Goal: Information Seeking & Learning: Learn about a topic

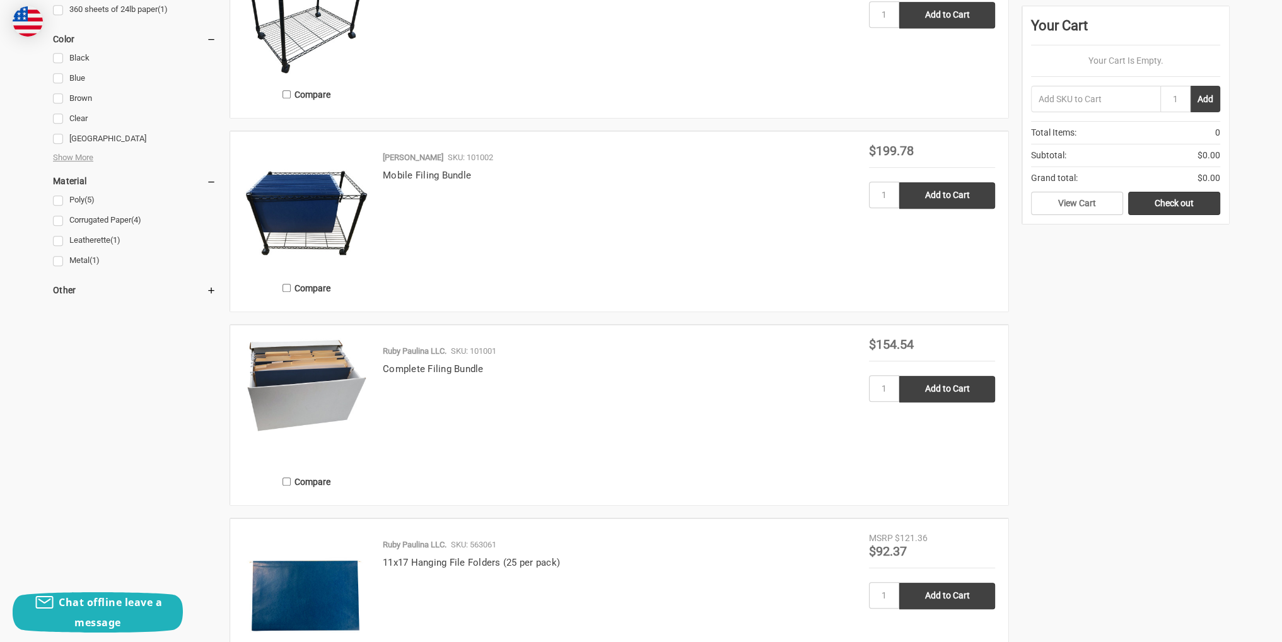
scroll to position [820, 0]
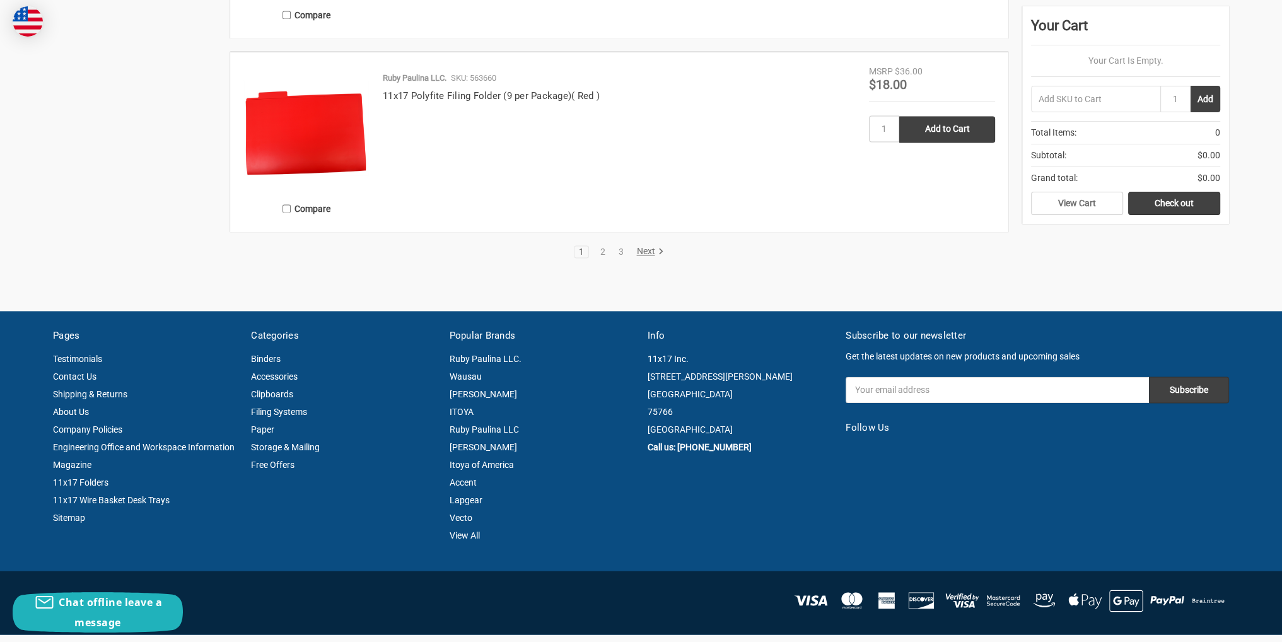
scroll to position [2649, 0]
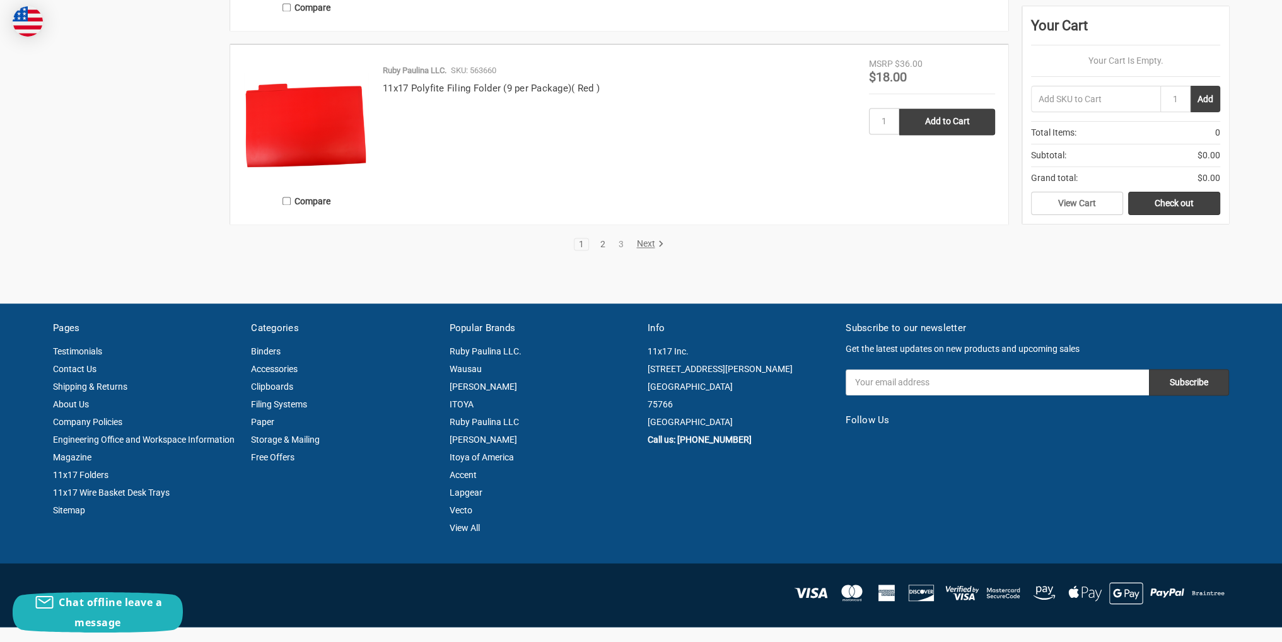
click at [598, 240] on link "2" at bounding box center [603, 244] width 14 height 9
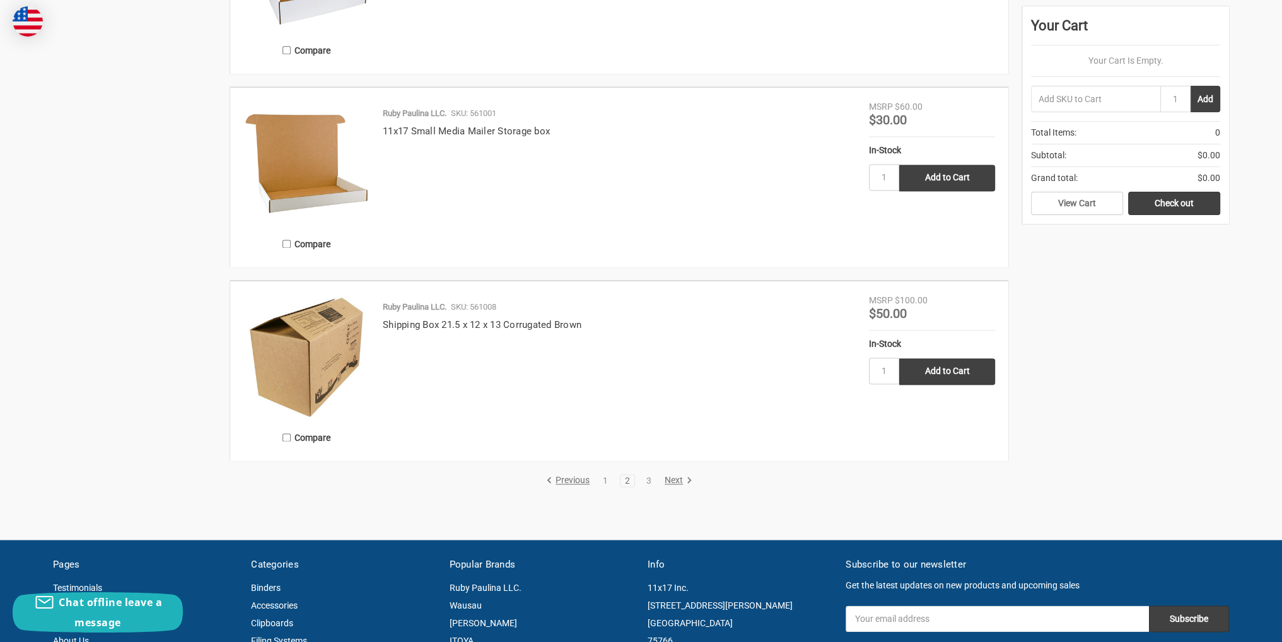
scroll to position [2334, 0]
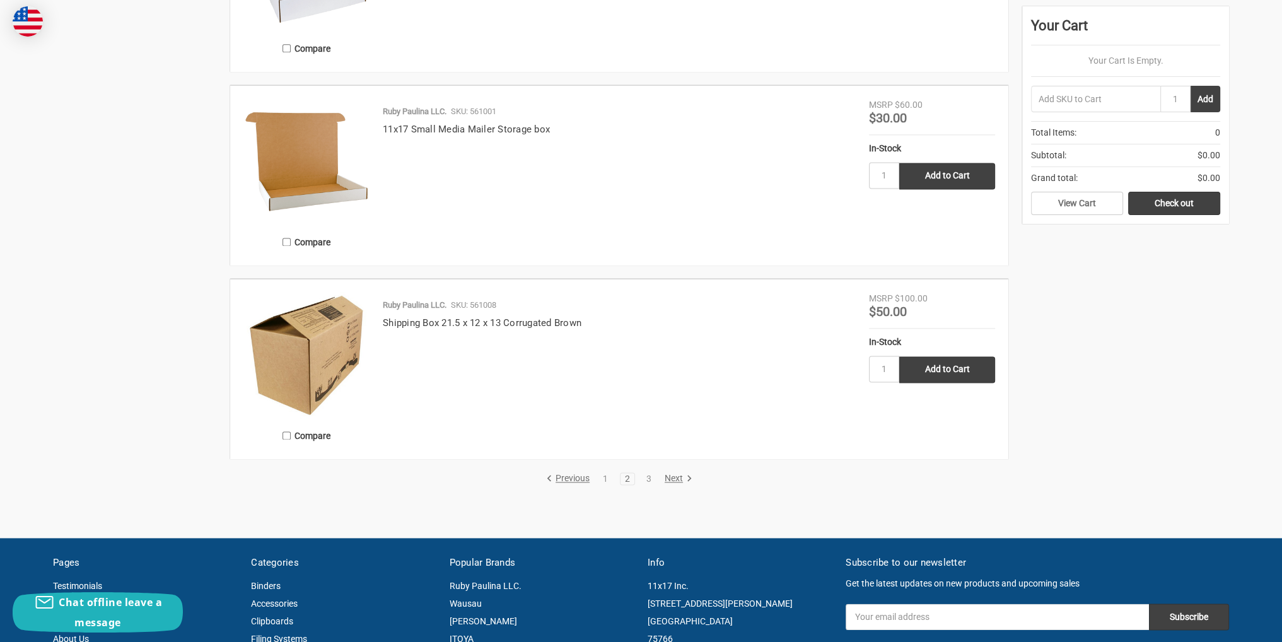
click at [679, 477] on link "Next" at bounding box center [676, 478] width 32 height 11
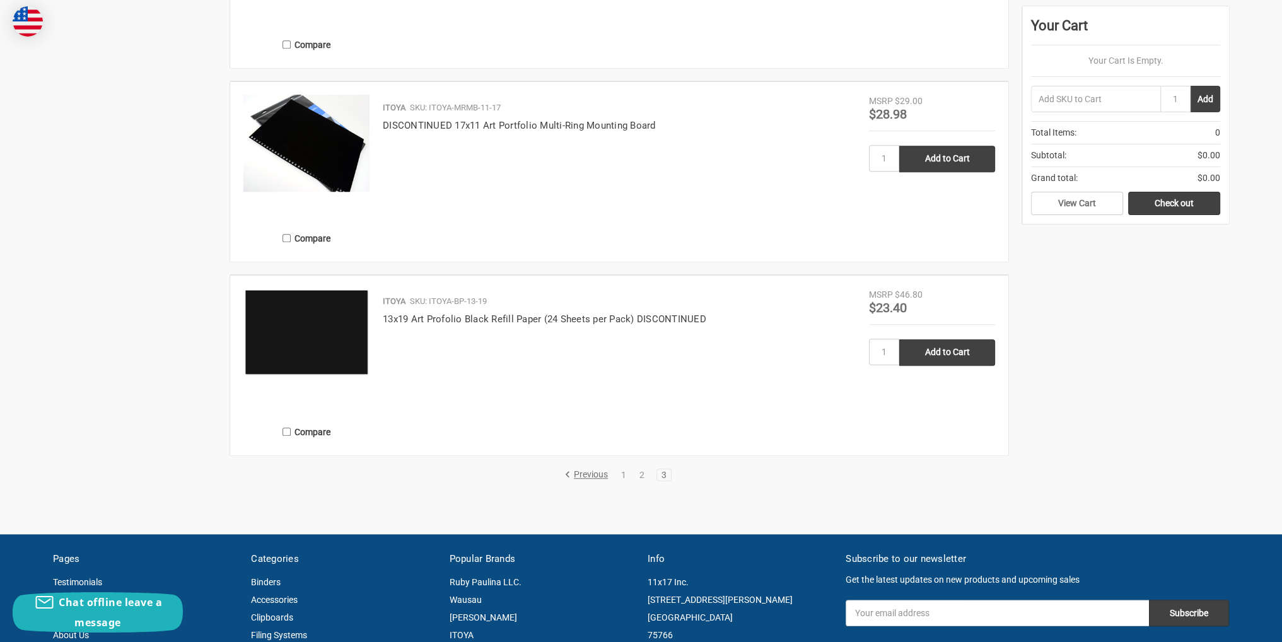
scroll to position [1577, 0]
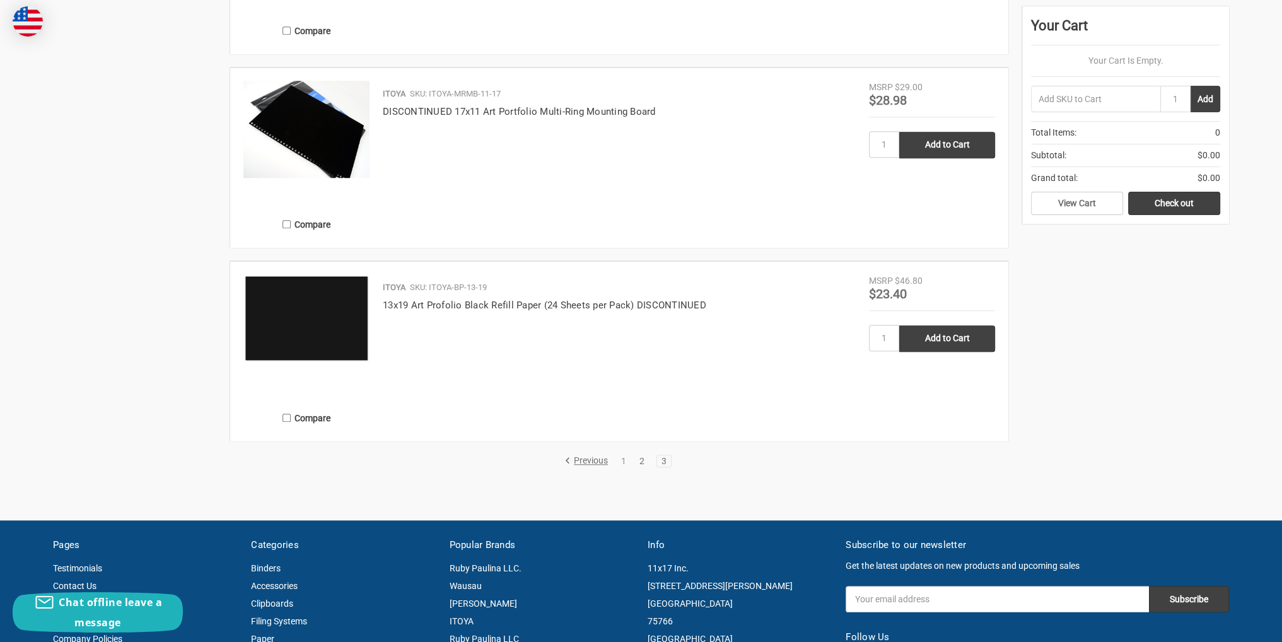
click at [640, 458] on link "2" at bounding box center [642, 461] width 14 height 9
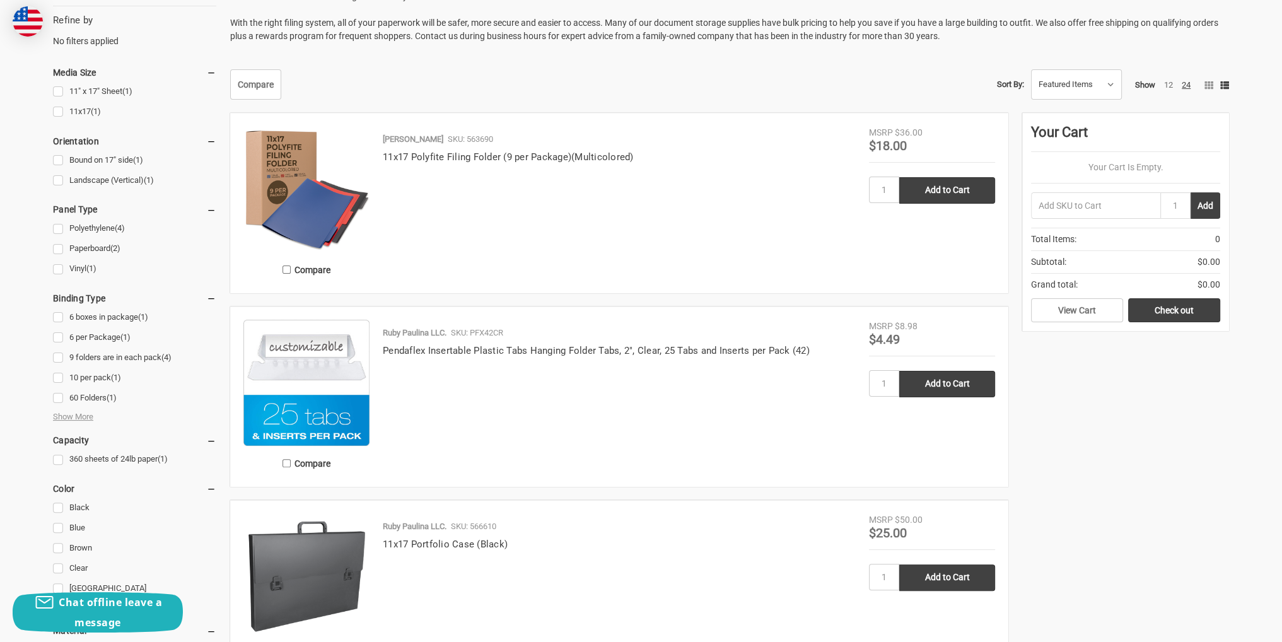
scroll to position [568, 0]
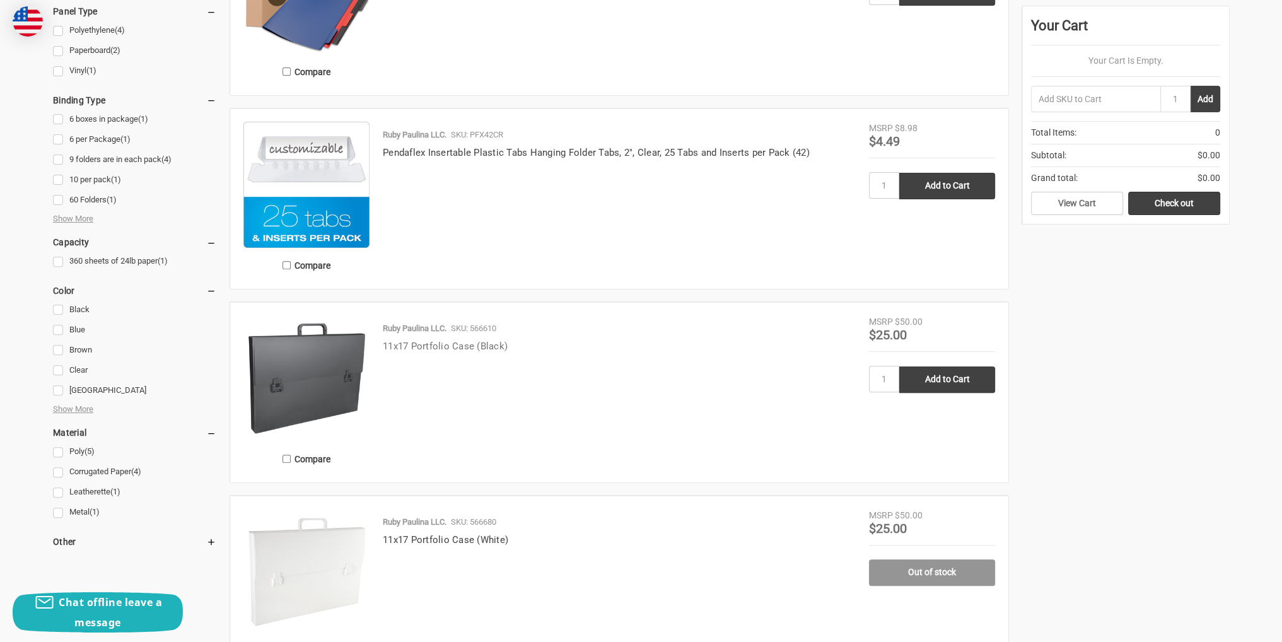
click at [452, 345] on link "11x17 Portfolio Case (Black)" at bounding box center [445, 346] width 125 height 11
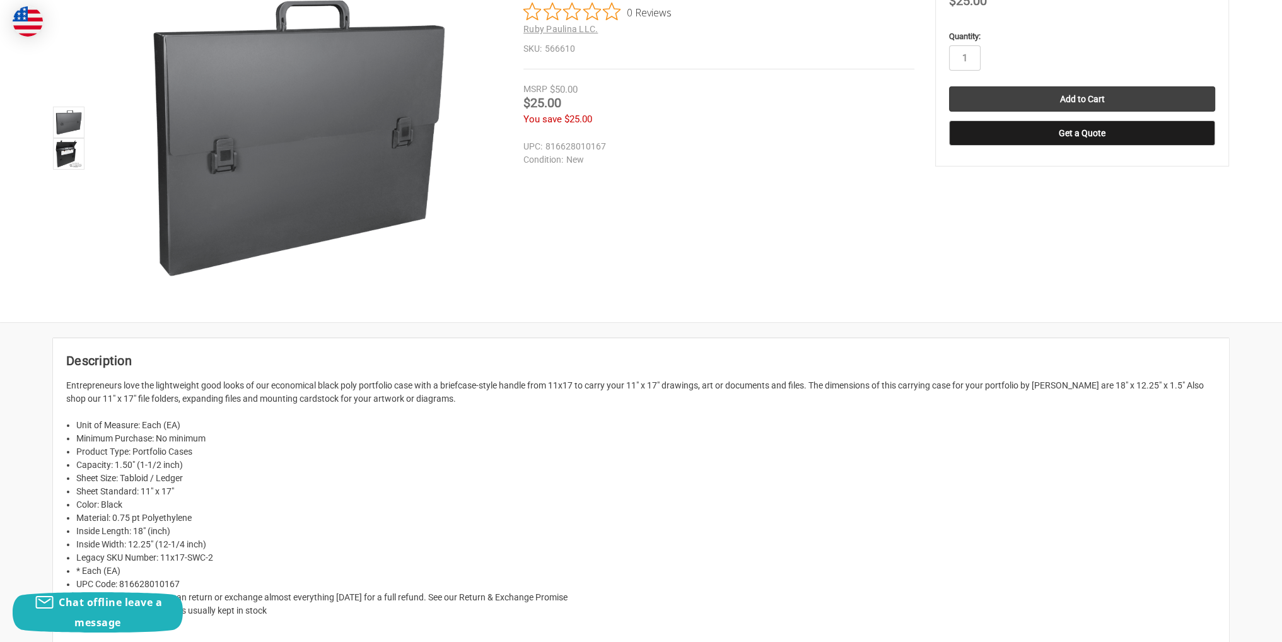
scroll to position [189, 0]
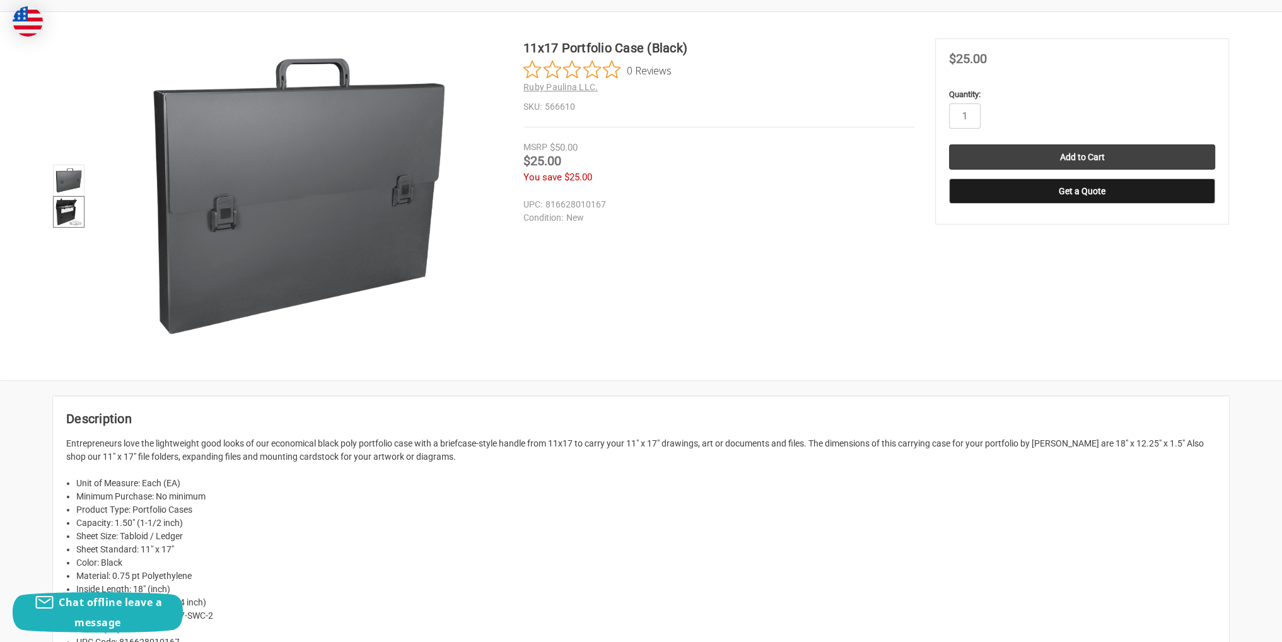
click at [78, 218] on img at bounding box center [69, 212] width 28 height 28
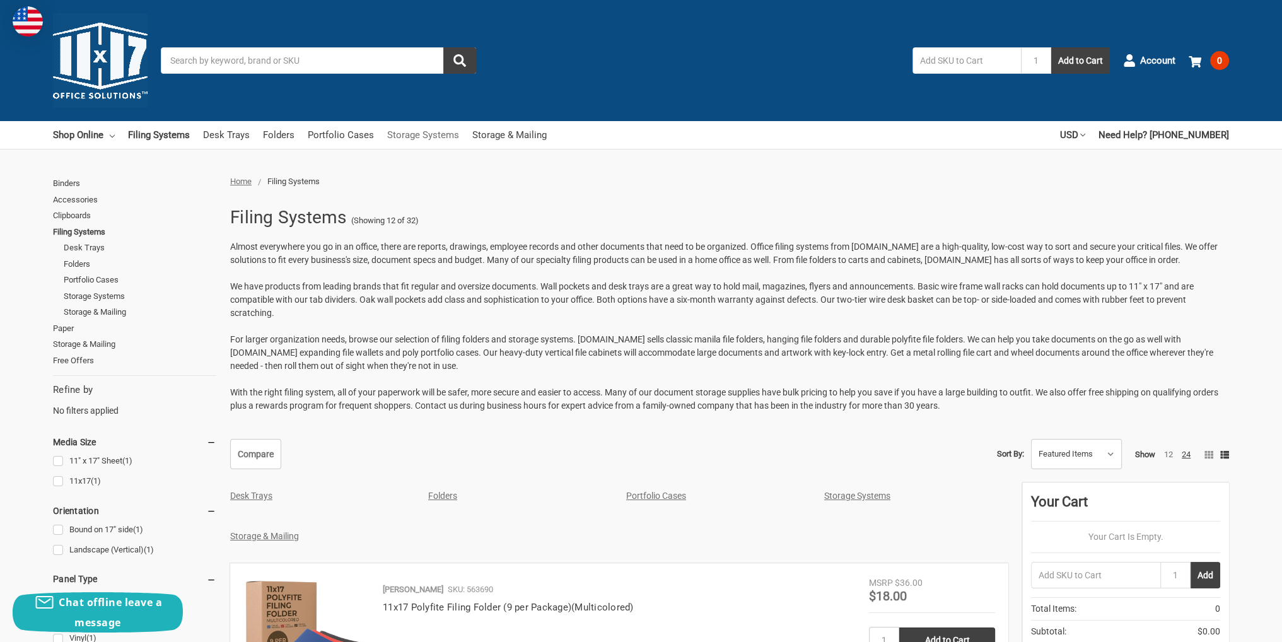
click at [427, 134] on link "Storage Systems" at bounding box center [423, 135] width 72 height 28
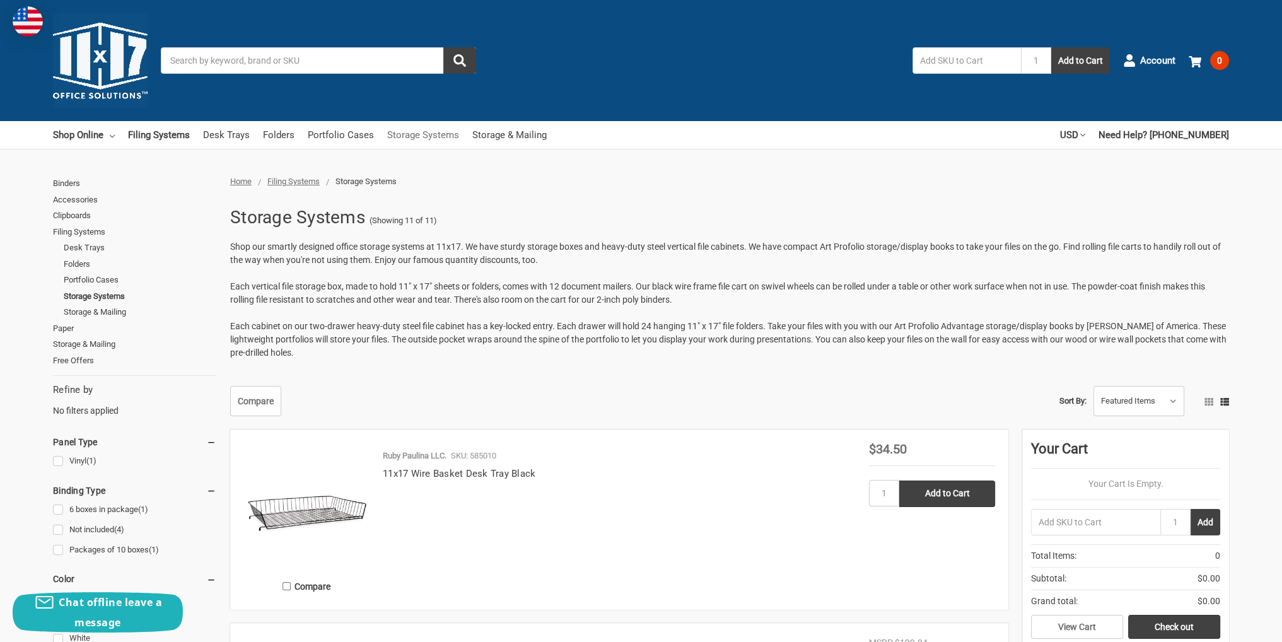
click at [425, 136] on link "Storage Systems" at bounding box center [423, 135] width 72 height 28
click at [98, 204] on link "Accessories" at bounding box center [134, 200] width 163 height 16
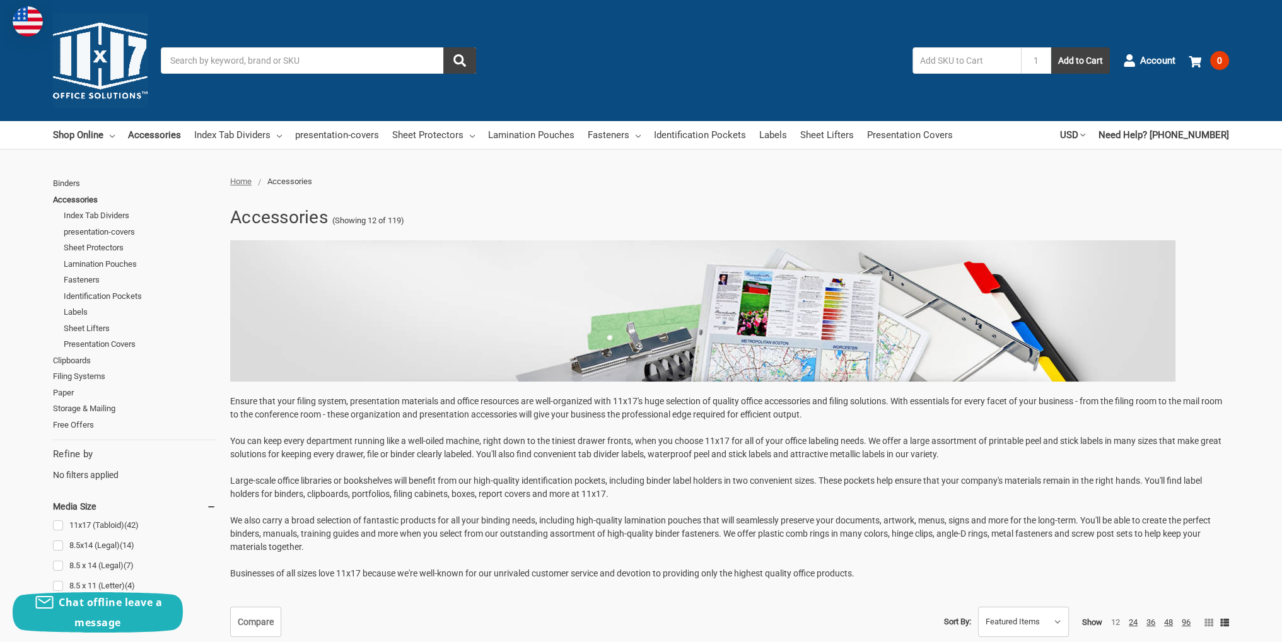
click at [250, 180] on span "Home" at bounding box center [240, 181] width 21 height 9
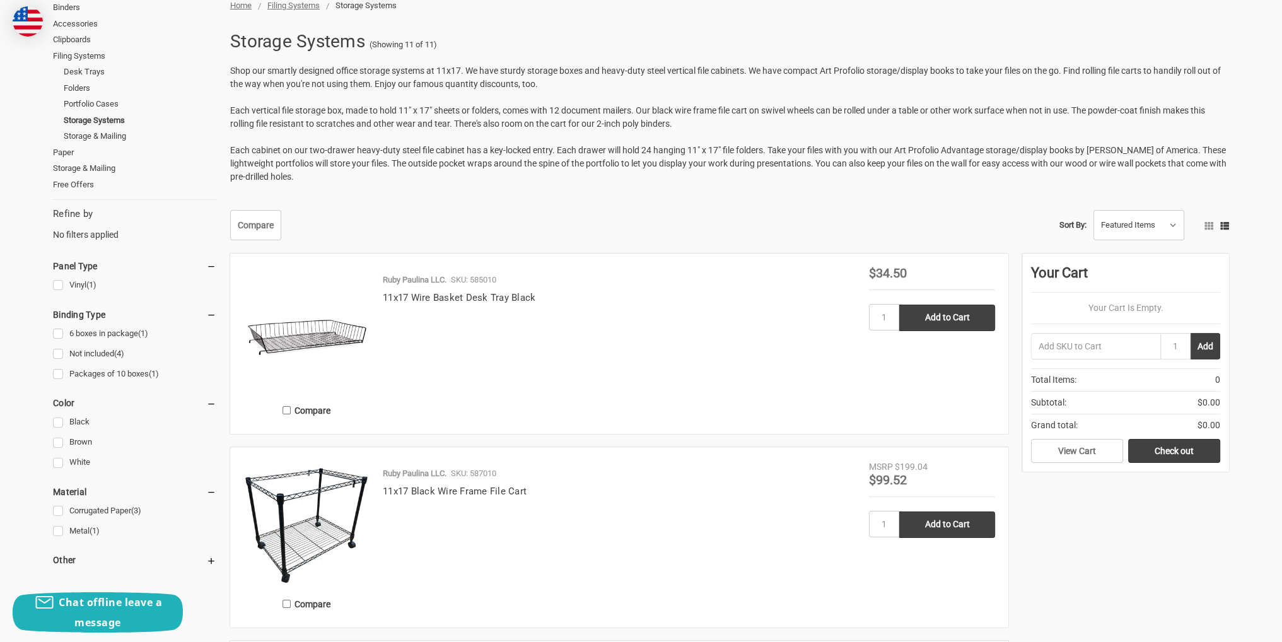
scroll to position [378, 0]
